Goal: Information Seeking & Learning: Learn about a topic

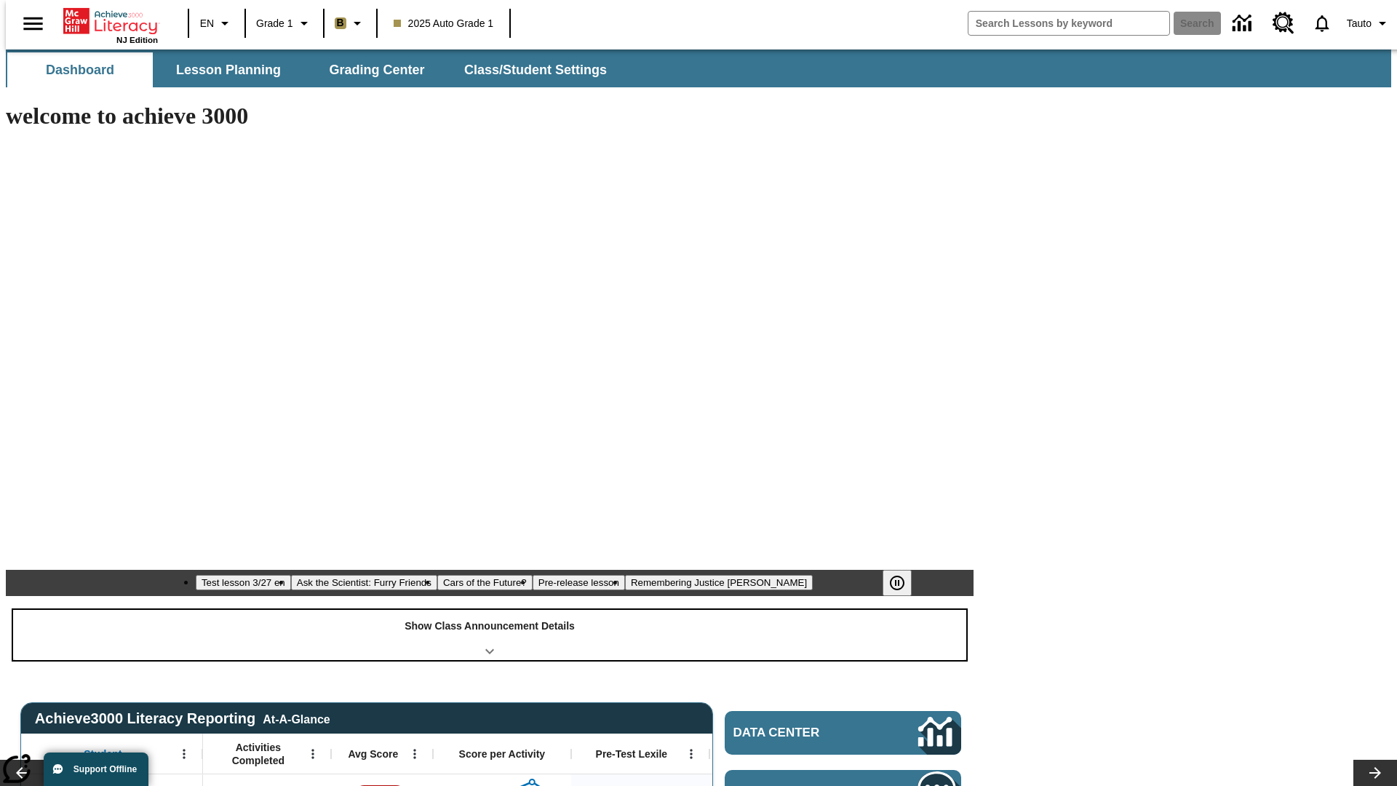
click at [490, 610] on div "Show Class Announcement Details" at bounding box center [489, 635] width 953 height 50
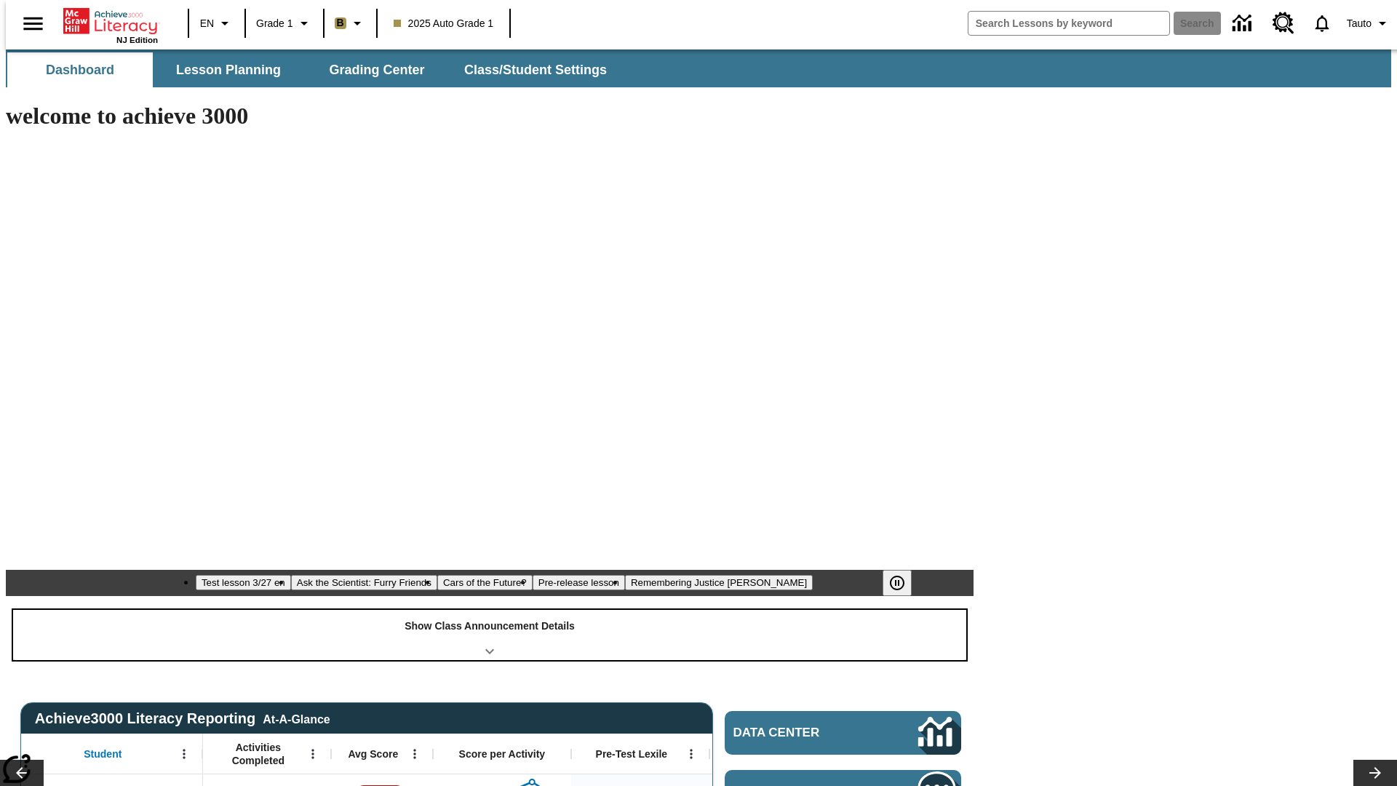
click at [490, 610] on div "Show Class Announcement Details" at bounding box center [489, 635] width 953 height 50
